Goal: Task Accomplishment & Management: Complete application form

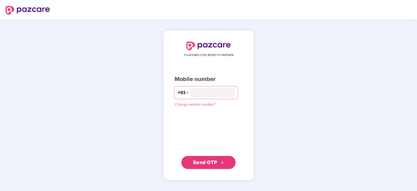
type input "**********"
click at [209, 160] on span "Send OTP" at bounding box center [205, 162] width 24 height 6
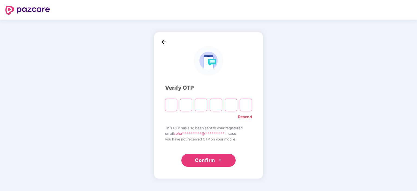
type input "*"
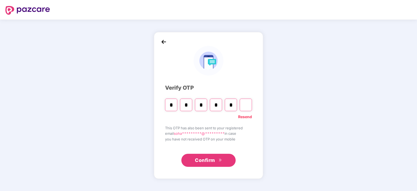
type input "*"
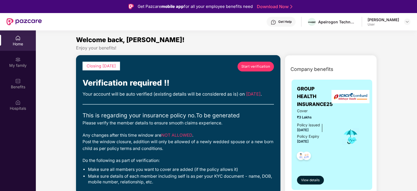
click at [260, 68] on span "Start verification" at bounding box center [255, 66] width 29 height 5
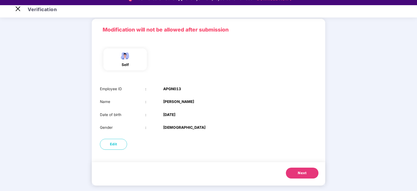
scroll to position [13, 0]
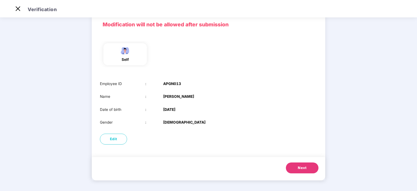
click at [298, 165] on span "Next" at bounding box center [302, 167] width 9 height 5
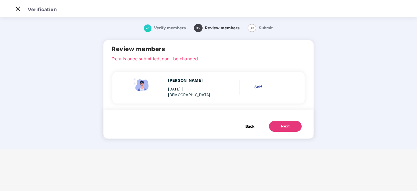
click at [216, 31] on div "02 Review members" at bounding box center [217, 28] width 46 height 6
click at [191, 56] on p "Details once submitted, can’t be changed." at bounding box center [207, 57] width 193 height 5
click at [282, 125] on div "Next" at bounding box center [285, 125] width 9 height 5
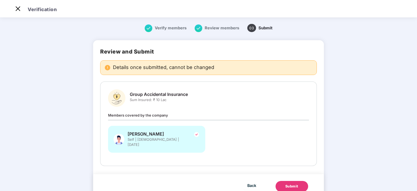
click at [160, 90] on div "Group Accidental Insurance Sum Insured: ₹ 10 Lac" at bounding box center [208, 97] width 201 height 17
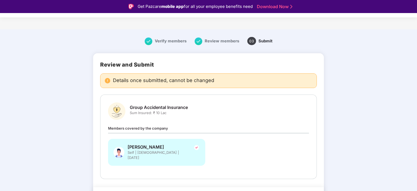
click at [160, 110] on span "Sum Insured: ₹ 10 Lac" at bounding box center [159, 112] width 58 height 5
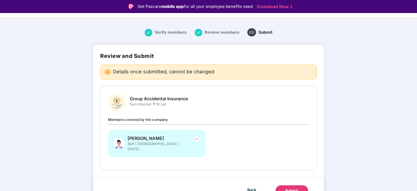
scroll to position [13, 0]
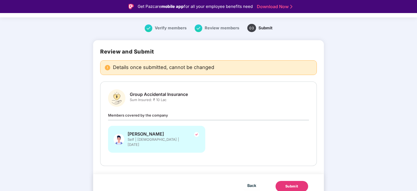
click at [164, 128] on div "Sohan Maniram Rathod Self | Male | 20 July 1994" at bounding box center [156, 139] width 97 height 27
click at [253, 182] on span "Back" at bounding box center [251, 185] width 9 height 7
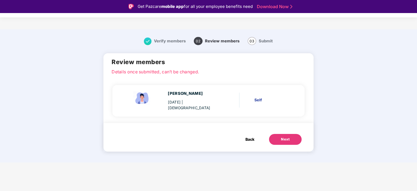
scroll to position [0, 0]
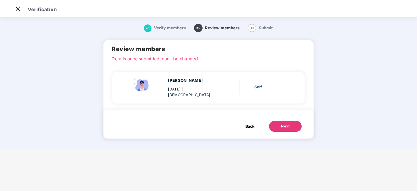
click at [249, 123] on span "Back" at bounding box center [249, 126] width 9 height 6
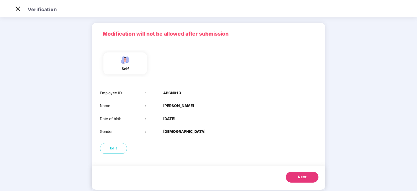
scroll to position [25, 0]
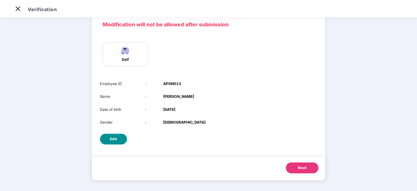
click at [110, 142] on button "Edit" at bounding box center [113, 138] width 27 height 11
select select "****"
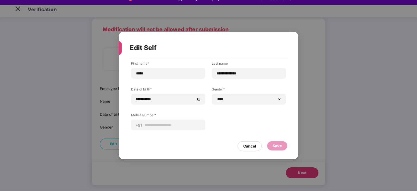
scroll to position [13, 0]
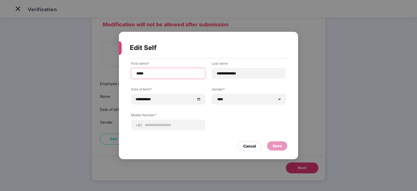
click at [187, 72] on input "*****" at bounding box center [168, 74] width 65 height 6
click at [253, 145] on div "Cancel" at bounding box center [249, 146] width 13 height 6
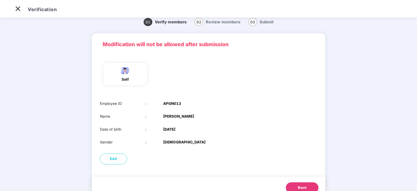
scroll to position [0, 0]
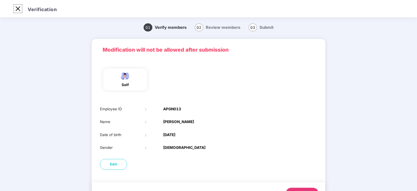
click at [20, 8] on img at bounding box center [18, 8] width 9 height 9
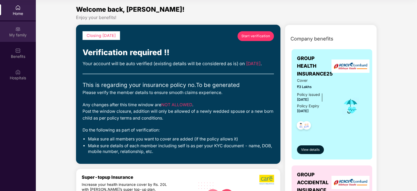
click at [16, 33] on div "My family" at bounding box center [18, 34] width 36 height 5
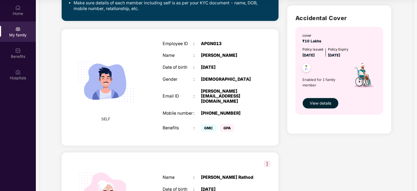
scroll to position [155, 0]
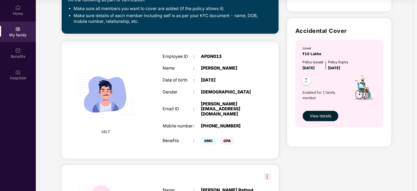
click at [323, 117] on span "View details" at bounding box center [319, 116] width 21 height 6
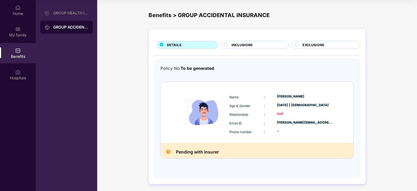
scroll to position [1, 0]
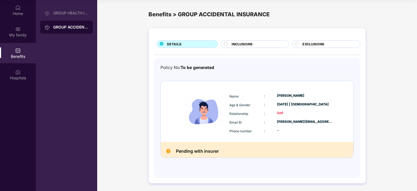
click at [245, 42] on span "INCLUSIONS" at bounding box center [241, 43] width 21 height 5
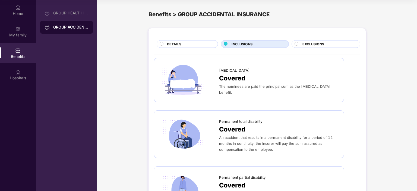
click at [178, 45] on span "DETAILS" at bounding box center [174, 43] width 14 height 5
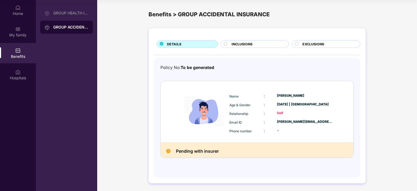
click at [202, 147] on h2 "Pending with insurer" at bounding box center [197, 150] width 43 height 7
click at [202, 147] on div "Pending with insurer" at bounding box center [257, 149] width 193 height 15
click at [61, 14] on div "GROUP HEALTH INSURANCE25" at bounding box center [70, 13] width 35 height 4
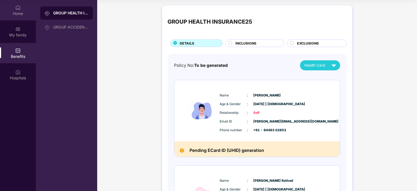
click at [18, 15] on div "Home" at bounding box center [18, 13] width 36 height 5
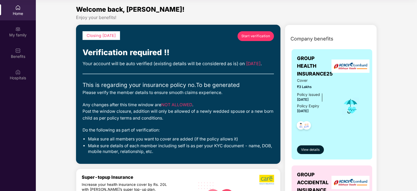
click at [248, 40] on link "Start verification" at bounding box center [255, 36] width 36 height 10
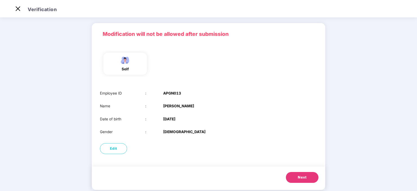
scroll to position [25, 0]
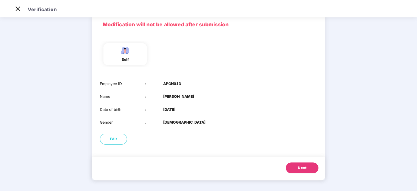
click at [305, 167] on span "Next" at bounding box center [302, 167] width 9 height 5
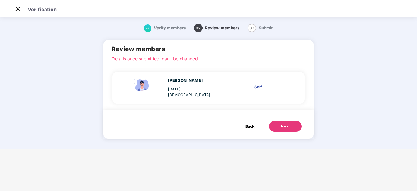
click at [260, 84] on div "Self" at bounding box center [271, 87] width 34 height 6
click at [284, 132] on div "Back Next" at bounding box center [208, 124] width 210 height 28
click at [283, 123] on div "Next" at bounding box center [285, 125] width 9 height 5
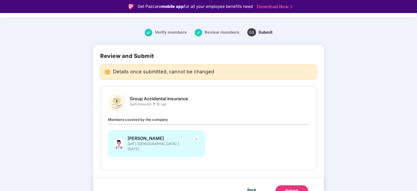
scroll to position [13, 0]
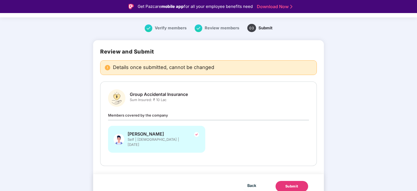
click at [296, 181] on button "Submit" at bounding box center [291, 186] width 33 height 11
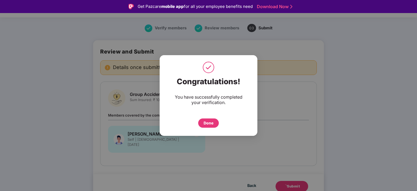
click at [211, 124] on div "Done" at bounding box center [208, 123] width 10 height 6
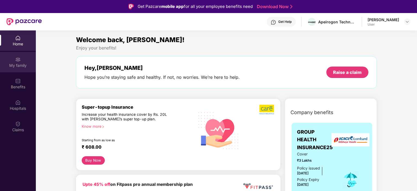
click at [13, 58] on div "My family" at bounding box center [18, 62] width 36 height 20
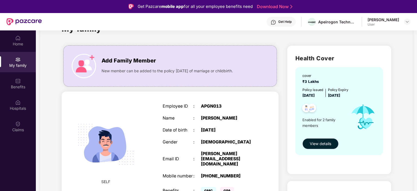
scroll to position [132, 0]
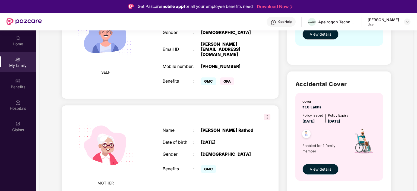
click at [330, 171] on span "View details" at bounding box center [319, 169] width 21 height 6
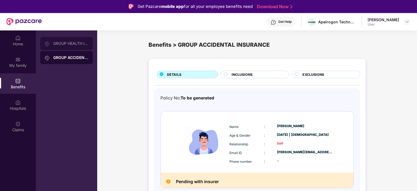
click at [82, 42] on div "GROUP HEALTH INSURANCE25" at bounding box center [70, 43] width 35 height 4
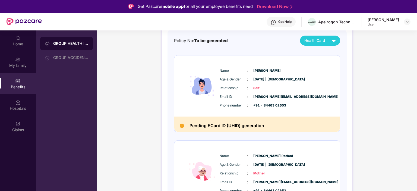
scroll to position [30, 0]
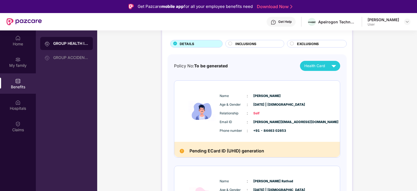
click at [250, 43] on span "INCLUSIONS" at bounding box center [245, 43] width 21 height 5
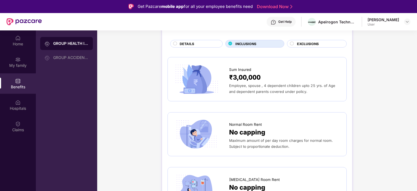
click at [308, 43] on span "EXCLUSIONS" at bounding box center [308, 43] width 22 height 5
